Goal: Information Seeking & Learning: Learn about a topic

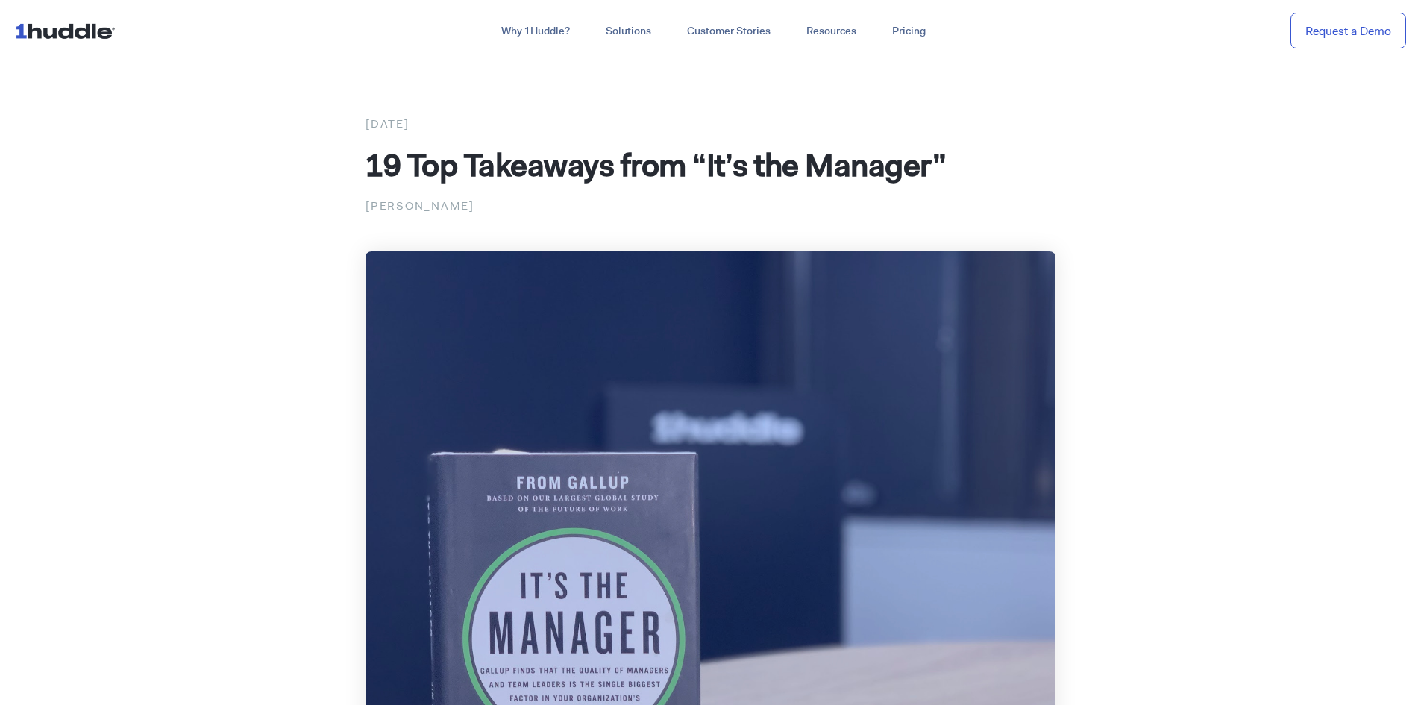
drag, startPoint x: 66, startPoint y: 37, endPoint x: 110, endPoint y: 45, distance: 45.5
click at [110, 45] on img at bounding box center [68, 30] width 107 height 28
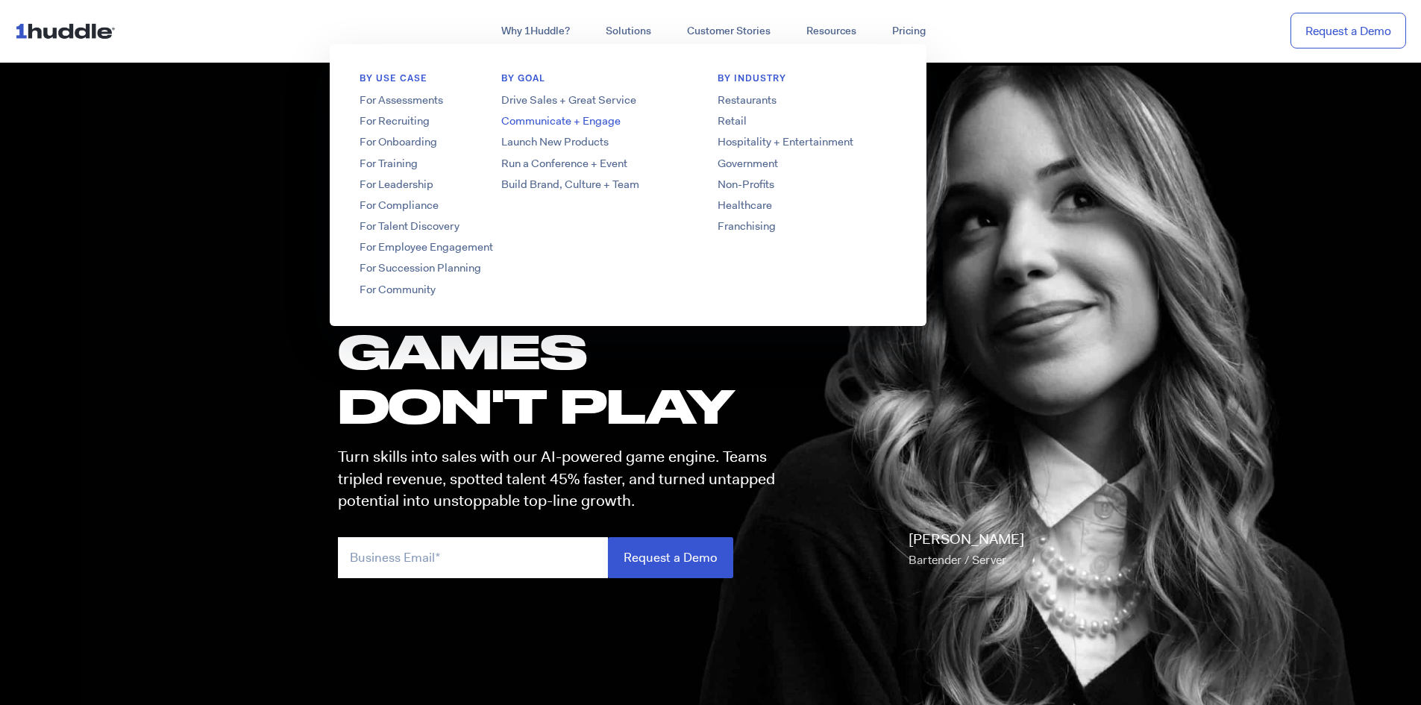
click at [571, 120] on link "Communicate + Engage" at bounding box center [591, 121] width 239 height 16
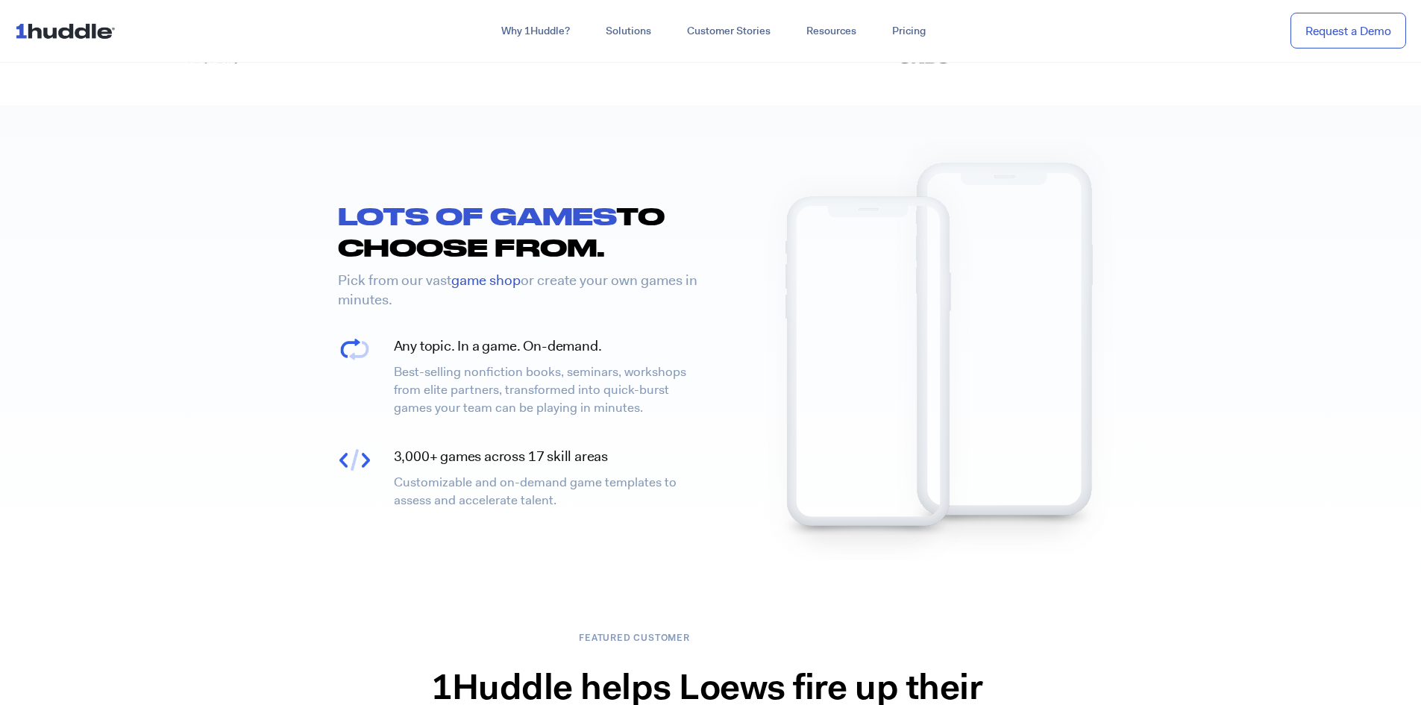
scroll to position [2164, 0]
